Goal: Task Accomplishment & Management: Use online tool/utility

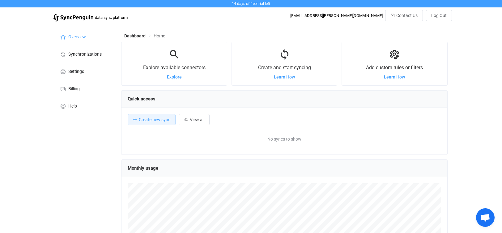
scroll to position [120, 326]
click at [85, 71] on li "Settings" at bounding box center [84, 70] width 62 height 17
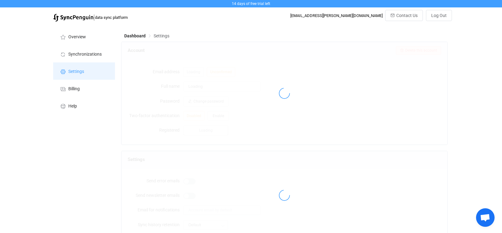
type input "[PERSON_NAME]"
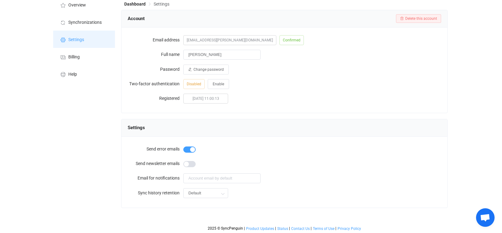
scroll to position [33, 0]
click at [195, 159] on div at bounding box center [312, 162] width 258 height 12
click at [191, 162] on span at bounding box center [189, 163] width 12 height 6
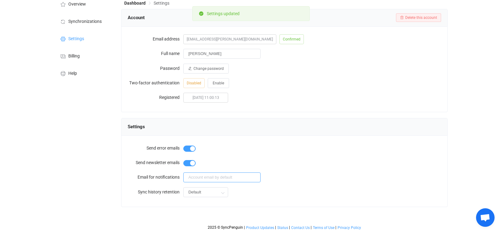
click at [197, 176] on input "text" at bounding box center [221, 178] width 77 height 10
click at [295, 170] on form "Send error emails Send newsletter emails Email for notifications Sync history r…" at bounding box center [284, 170] width 313 height 57
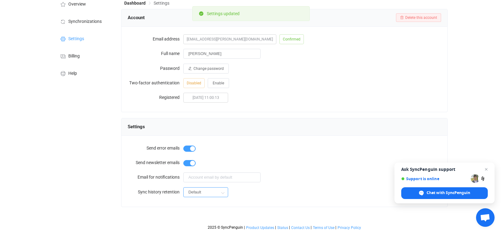
click at [216, 188] on input "Default" at bounding box center [205, 192] width 45 height 10
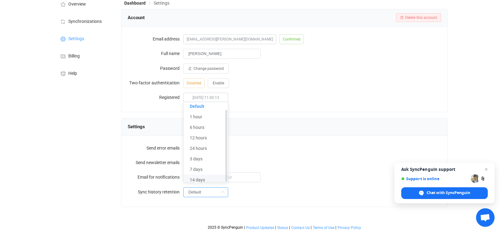
click at [207, 175] on li "14 days" at bounding box center [208, 180] width 49 height 11
type input "14 days"
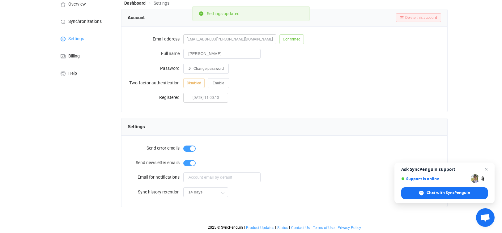
click at [320, 173] on div at bounding box center [312, 177] width 258 height 13
click at [485, 169] on span "Close chat" at bounding box center [487, 170] width 8 height 8
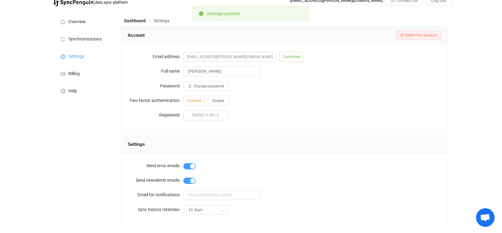
scroll to position [0, 0]
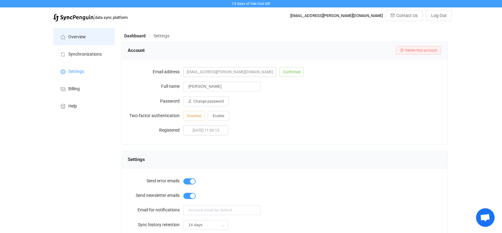
click at [78, 36] on span "Overview" at bounding box center [77, 37] width 18 height 5
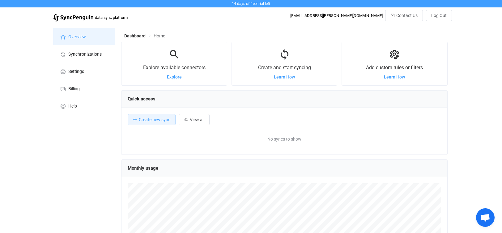
scroll to position [120, 326]
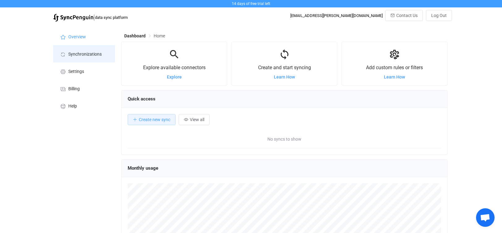
click at [79, 53] on span "Synchronizations" at bounding box center [84, 54] width 33 height 5
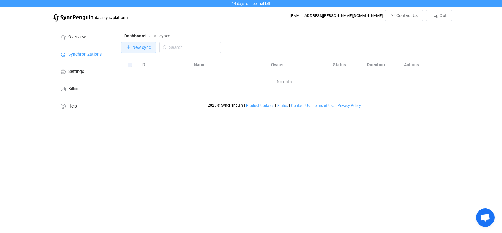
click at [131, 46] on icon "button" at bounding box center [128, 47] width 4 height 4
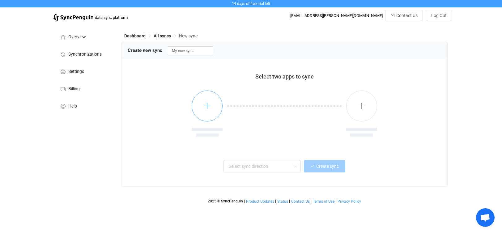
click at [214, 109] on button "button" at bounding box center [207, 106] width 31 height 31
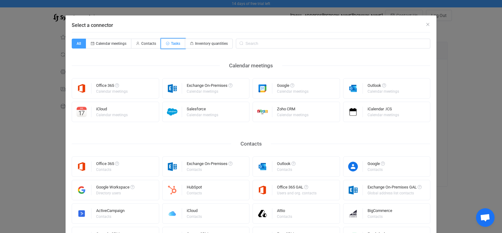
click at [171, 42] on span "Tasks" at bounding box center [175, 43] width 9 height 4
click at [167, 42] on input "Tasks" at bounding box center [165, 42] width 4 height 4
radio input "true"
radio input "false"
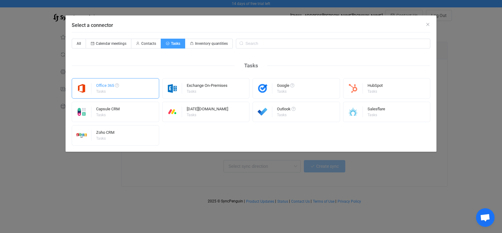
click at [126, 91] on div "Office 365 Tasks" at bounding box center [116, 88] width 88 height 20
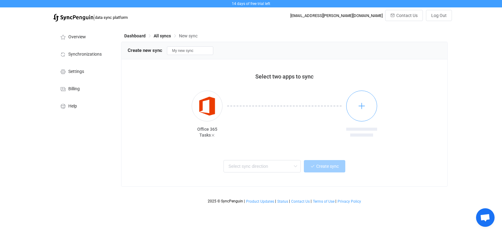
click at [356, 103] on button "button" at bounding box center [361, 106] width 31 height 31
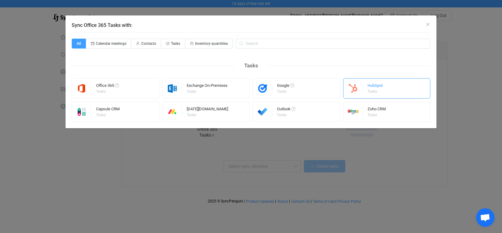
click at [358, 94] on div "Sync Office 365 Tasks with:" at bounding box center [353, 89] width 19 height 20
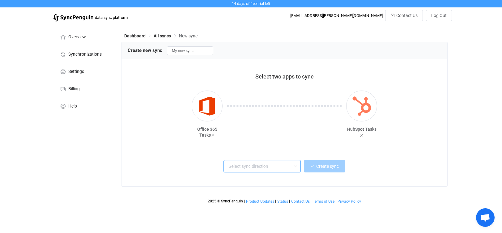
click at [291, 165] on input "text" at bounding box center [262, 166] width 77 height 12
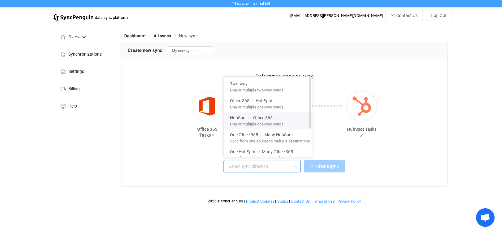
click at [298, 121] on div "One or multiple one-way syncs" at bounding box center [270, 124] width 80 height 6
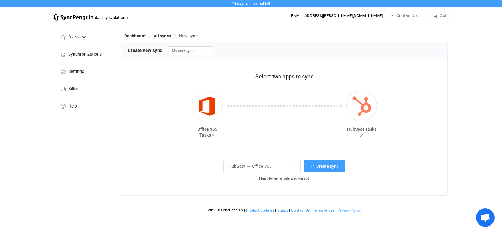
click at [398, 175] on div "HubSpot → Office 365 Create sync Use domain-wide access?" at bounding box center [284, 170] width 298 height 23
click at [282, 169] on input "HubSpot → Office 365" at bounding box center [262, 166] width 77 height 12
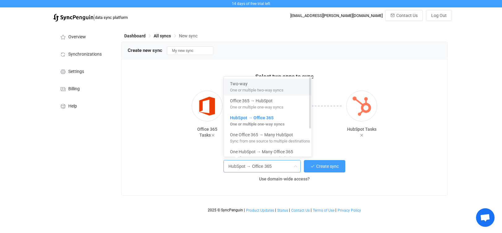
click at [263, 88] on span "One or multiple two-way syncs" at bounding box center [257, 89] width 54 height 7
type input "Two-way"
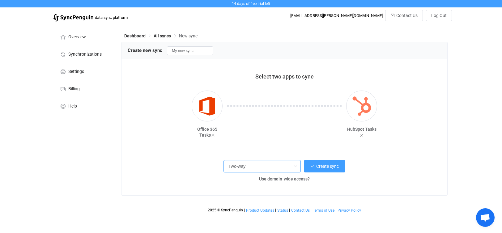
click at [284, 166] on input "Two-way" at bounding box center [262, 166] width 77 height 12
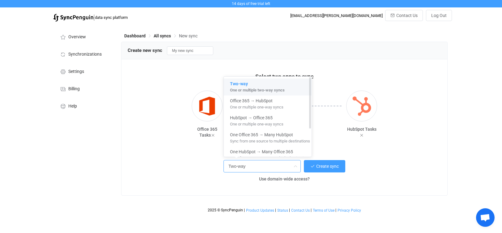
click at [284, 88] on span "One or multiple two-way syncs" at bounding box center [257, 89] width 55 height 7
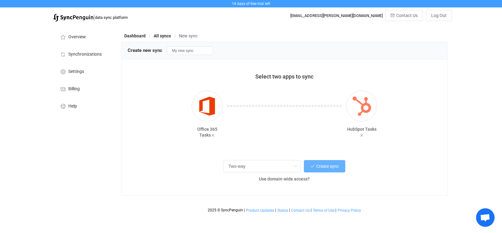
click at [328, 166] on span "Create sync" at bounding box center [327, 166] width 23 height 5
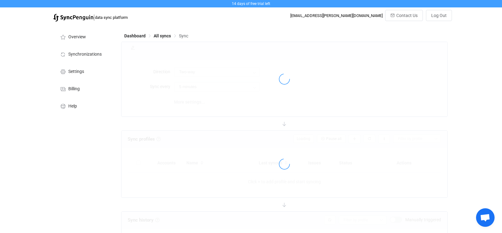
type input "10 minutes"
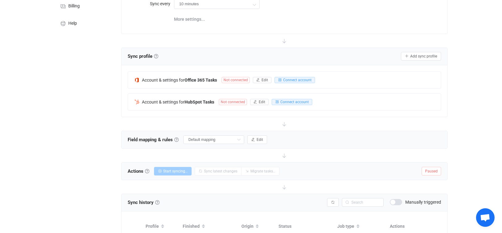
scroll to position [93, 0]
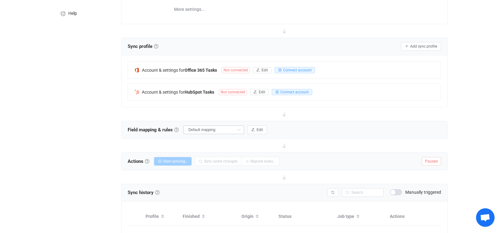
click at [240, 131] on icon at bounding box center [239, 130] width 8 height 9
click at [309, 131] on div "Field mapping & rules Field mapping & rules By default, all tasks of the connec…" at bounding box center [285, 129] width 326 height 17
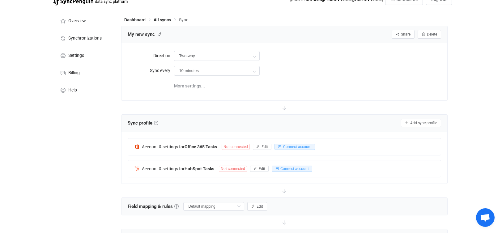
scroll to position [16, 0]
click at [199, 88] on span "More settings..." at bounding box center [189, 86] width 31 height 12
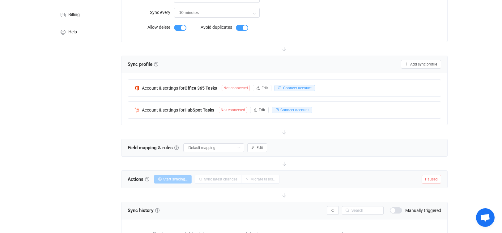
scroll to position [78, 0]
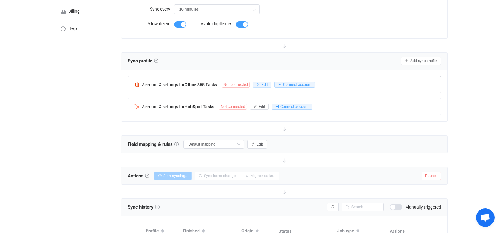
click at [264, 86] on span "Edit" at bounding box center [265, 85] width 6 height 4
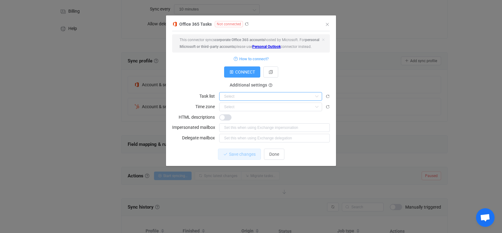
click at [305, 101] on input "dialog" at bounding box center [270, 96] width 103 height 9
click at [303, 78] on div "CONNECT" at bounding box center [251, 71] width 158 height 11
click at [328, 25] on icon "Close" at bounding box center [327, 24] width 5 height 5
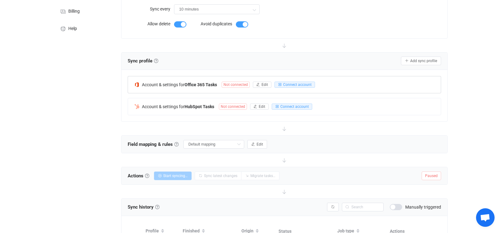
click at [245, 84] on span "Not connected" at bounding box center [236, 85] width 28 height 6
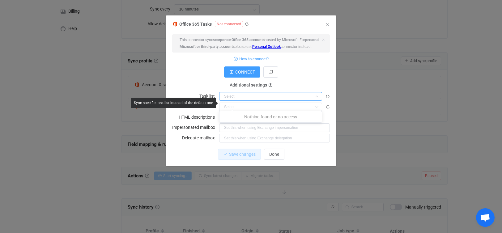
click at [271, 101] on input "dialog" at bounding box center [270, 96] width 103 height 9
click at [301, 77] on div "CONNECT" at bounding box center [251, 71] width 158 height 11
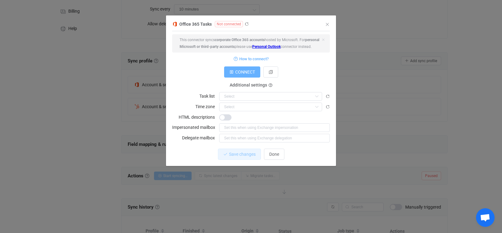
click at [246, 75] on span "CONNECT" at bounding box center [245, 72] width 20 height 5
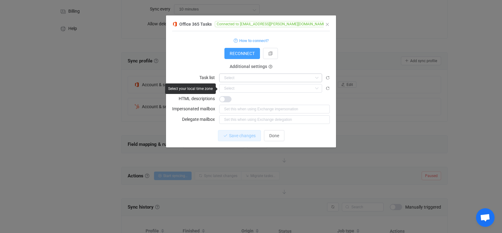
click at [315, 78] on icon "dialog" at bounding box center [317, 78] width 8 height 9
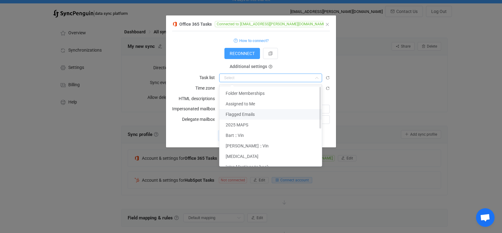
scroll to position [0, 0]
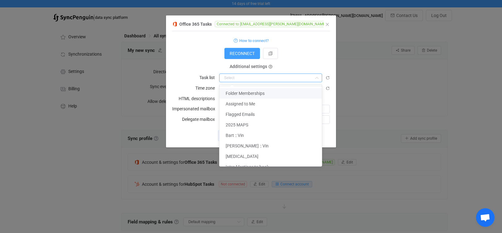
click at [302, 48] on form "How to connect? RECONNECT Additional settings Task list Time zone Africa/Abidja…" at bounding box center [251, 80] width 158 height 88
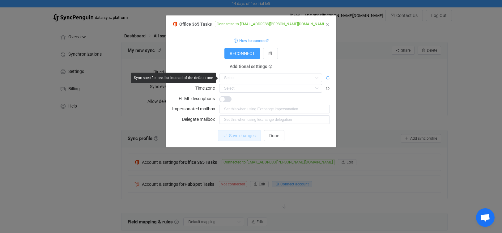
click at [326, 76] on icon "dialog" at bounding box center [328, 78] width 4 height 4
click at [292, 78] on input "dialog" at bounding box center [270, 78] width 103 height 9
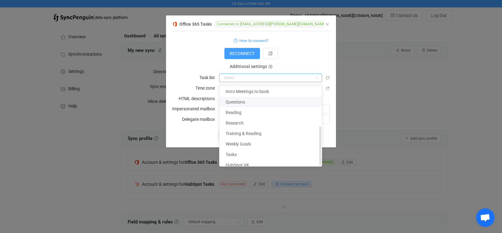
scroll to position [81, 0]
click at [263, 159] on li "HubSpot VK" at bounding box center [273, 164] width 107 height 11
type input "HubSpot VK"
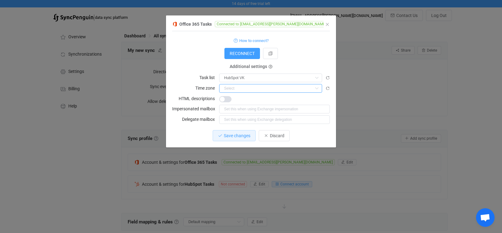
click at [287, 90] on input "dialog" at bounding box center [270, 88] width 103 height 9
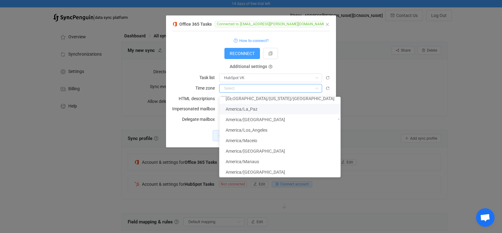
scroll to position [959, 0]
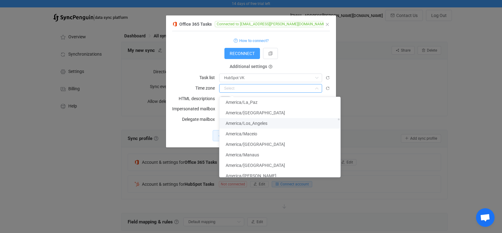
click at [266, 123] on span "America/Los_Angeles" at bounding box center [247, 123] width 42 height 5
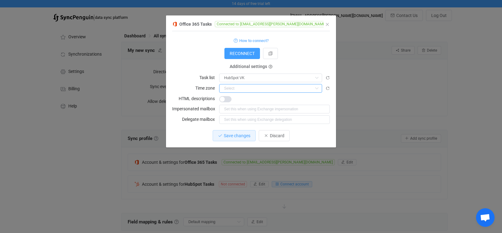
type input "America/Los_Angeles"
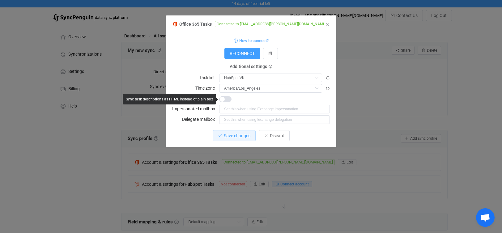
click at [250, 101] on div "dialog" at bounding box center [274, 98] width 111 height 9
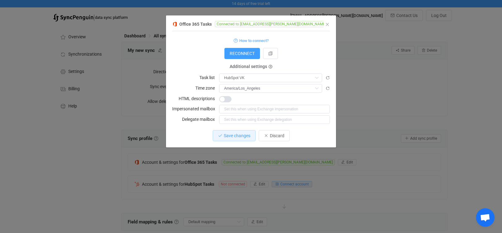
click at [301, 101] on div "dialog" at bounding box center [274, 98] width 111 height 9
click at [298, 56] on div "RECONNECT" at bounding box center [251, 53] width 158 height 11
click at [234, 136] on span "Save changes" at bounding box center [237, 135] width 27 height 5
click at [275, 135] on span "Done" at bounding box center [274, 135] width 10 height 5
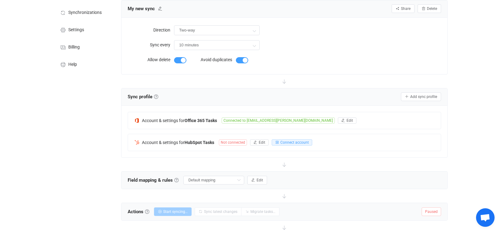
scroll to position [62, 0]
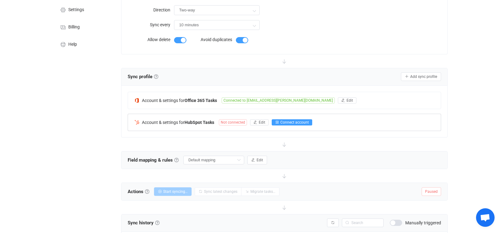
click at [289, 124] on span "Connect account" at bounding box center [295, 122] width 28 height 4
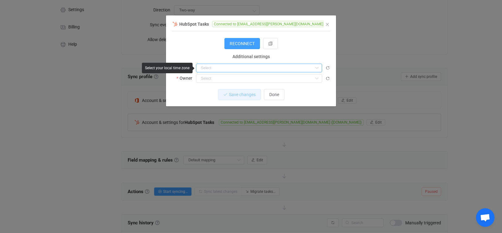
click at [298, 69] on input "dialog" at bounding box center [259, 68] width 126 height 9
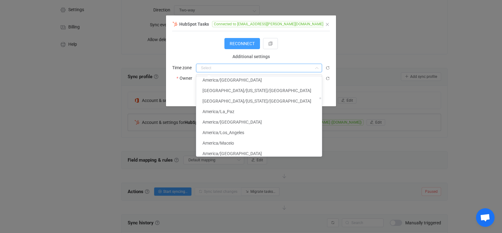
scroll to position [928, 0]
click at [244, 132] on span "America/Los_Angeles" at bounding box center [224, 133] width 42 height 5
type input "America/Los_Angeles"
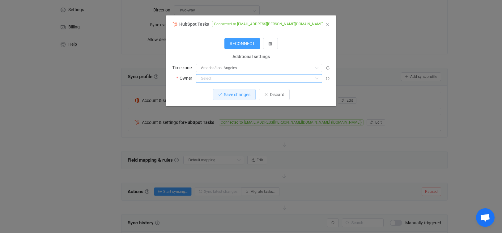
click at [235, 81] on input "dialog" at bounding box center [259, 78] width 126 height 9
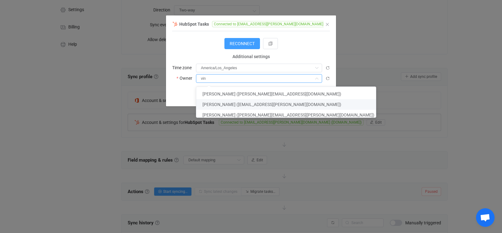
click at [221, 104] on span "Vin Keane (vin.keane@wovenhc.com)" at bounding box center [272, 104] width 139 height 5
type input "Vin Keane (vin.keane@wovenhc.com)"
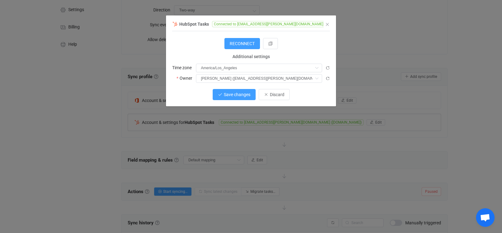
click at [222, 96] on button "Save changes" at bounding box center [234, 94] width 43 height 11
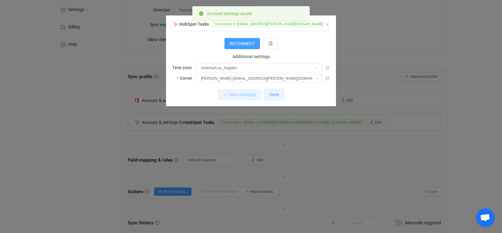
click at [275, 97] on span "Done" at bounding box center [274, 94] width 10 height 5
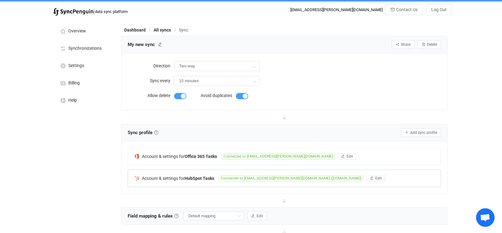
scroll to position [0, 0]
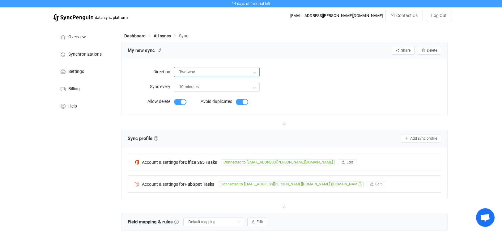
click at [244, 74] on input "Two-way" at bounding box center [217, 72] width 86 height 10
click at [302, 78] on div "Two-way" at bounding box center [307, 72] width 267 height 13
click at [183, 104] on span at bounding box center [180, 102] width 12 height 6
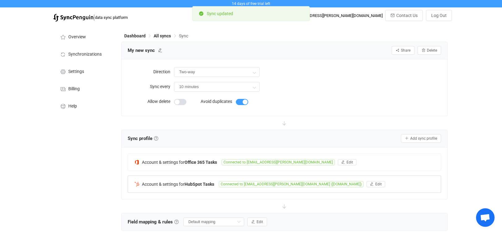
click at [240, 101] on span at bounding box center [242, 102] width 12 height 6
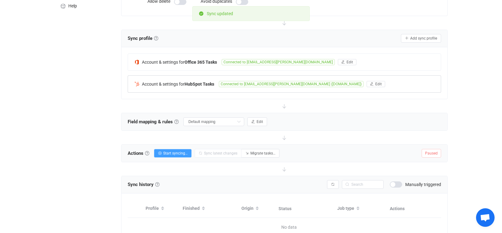
scroll to position [124, 0]
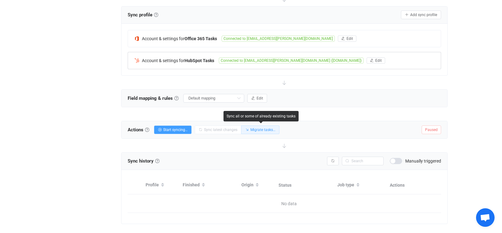
click at [257, 131] on span "Migrate tasks…" at bounding box center [263, 130] width 25 height 4
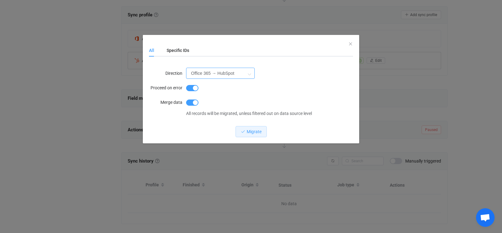
click at [243, 76] on input "Office 365 → HubSpot" at bounding box center [220, 73] width 69 height 11
click at [234, 101] on span "HubSpot → Office 365" at bounding box center [214, 101] width 43 height 5
type input "HubSpot → Office 365"
click at [191, 101] on span "dialog" at bounding box center [192, 103] width 12 height 6
click at [185, 52] on div "Specific IDs" at bounding box center [175, 50] width 29 height 12
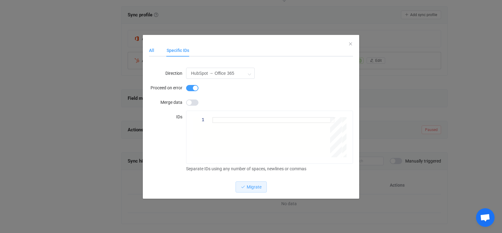
click at [154, 54] on div "All" at bounding box center [154, 50] width 11 height 12
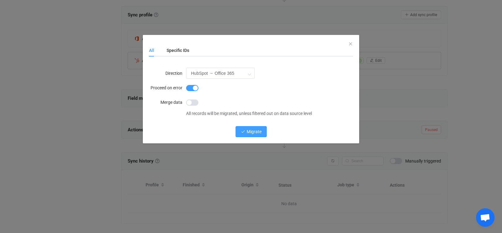
click at [245, 128] on button "Migrate" at bounding box center [251, 131] width 31 height 11
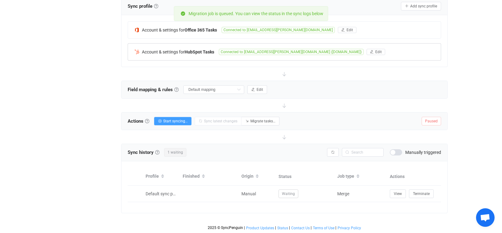
scroll to position [137, 0]
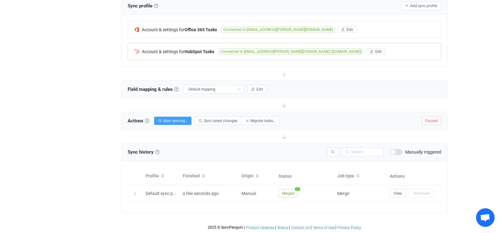
click at [466, 170] on div "14 days of free trial left | data sync platform vin.keane@wovenhc.com Contact U…" at bounding box center [251, 50] width 502 height 366
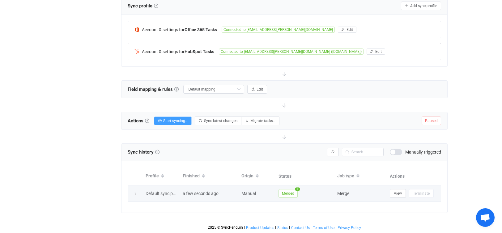
click at [297, 188] on span "2" at bounding box center [297, 189] width 5 height 3
